Goal: Task Accomplishment & Management: Manage account settings

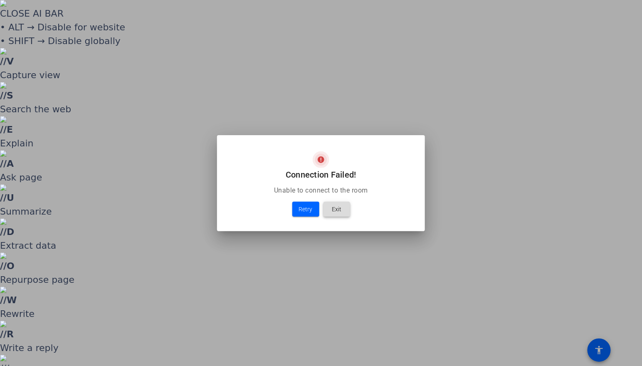
click at [336, 213] on span "Exit" at bounding box center [337, 209] width 10 height 10
